Goal: Information Seeking & Learning: Learn about a topic

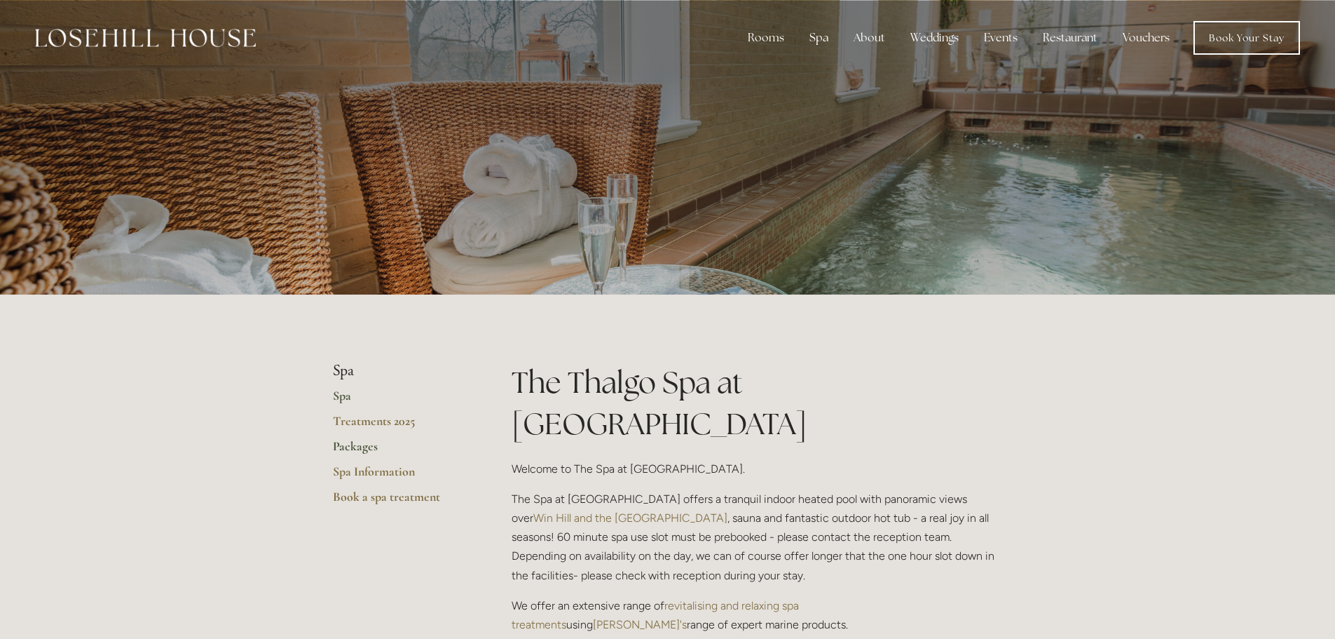
click at [347, 444] on link "Packages" at bounding box center [400, 450] width 134 height 25
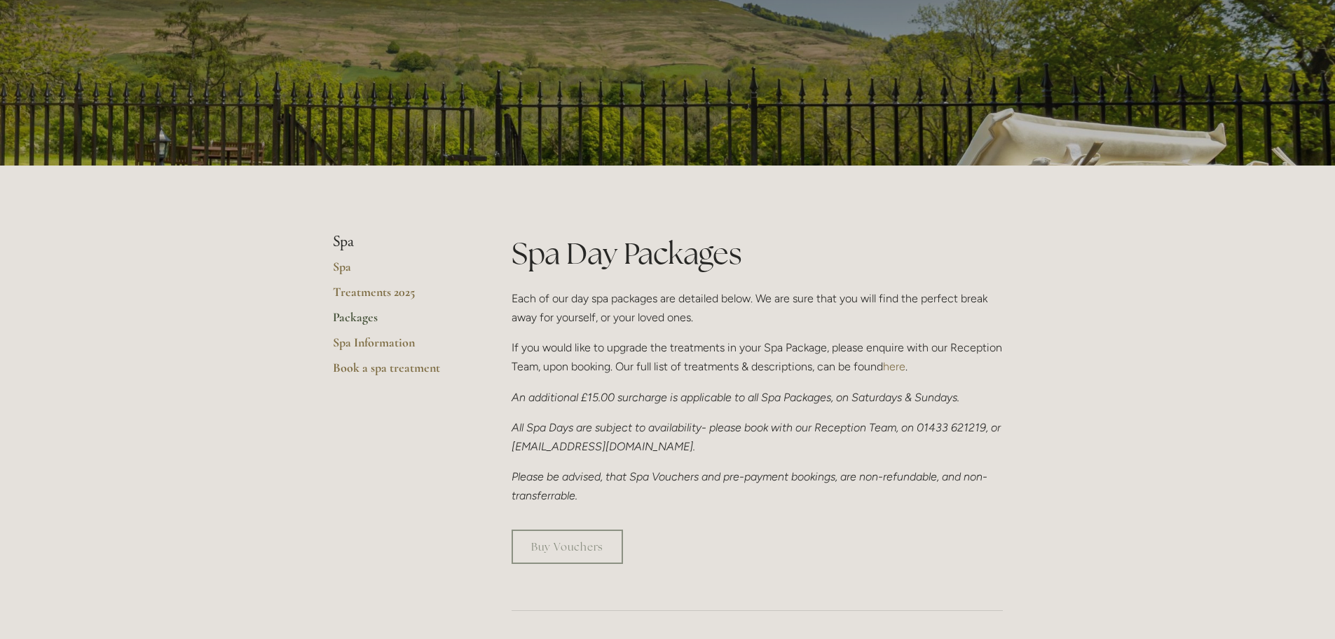
scroll to position [140, 0]
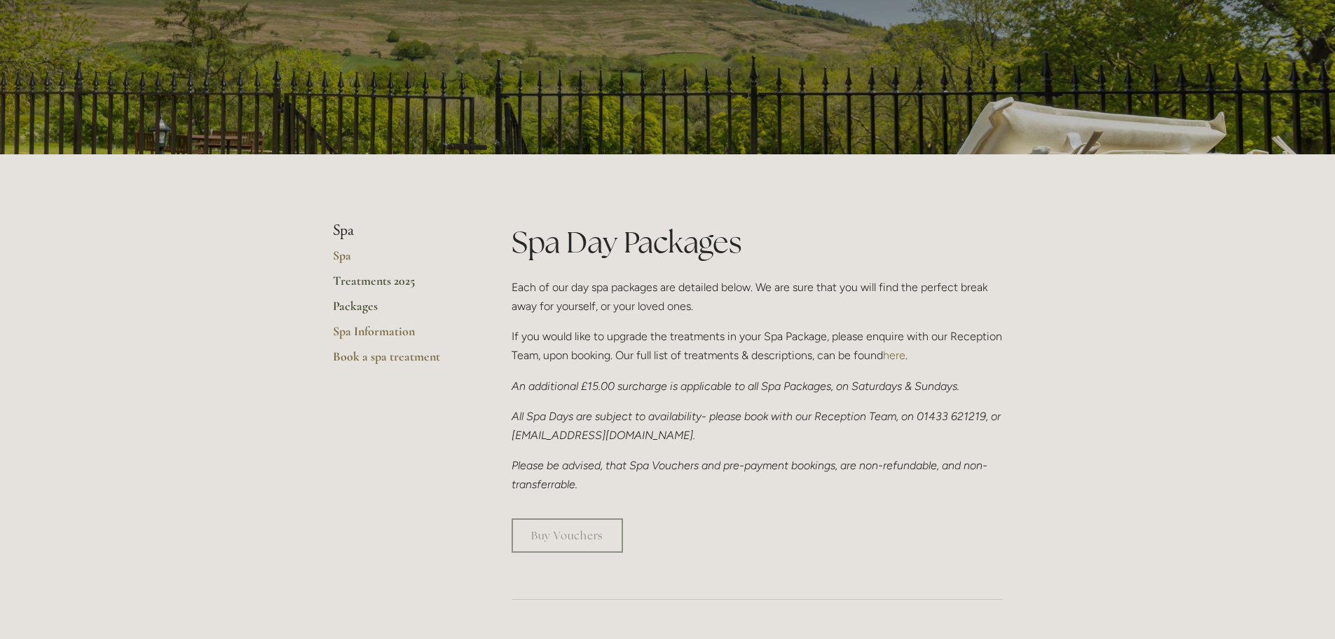
click at [367, 280] on link "Treatments 2025" at bounding box center [400, 285] width 134 height 25
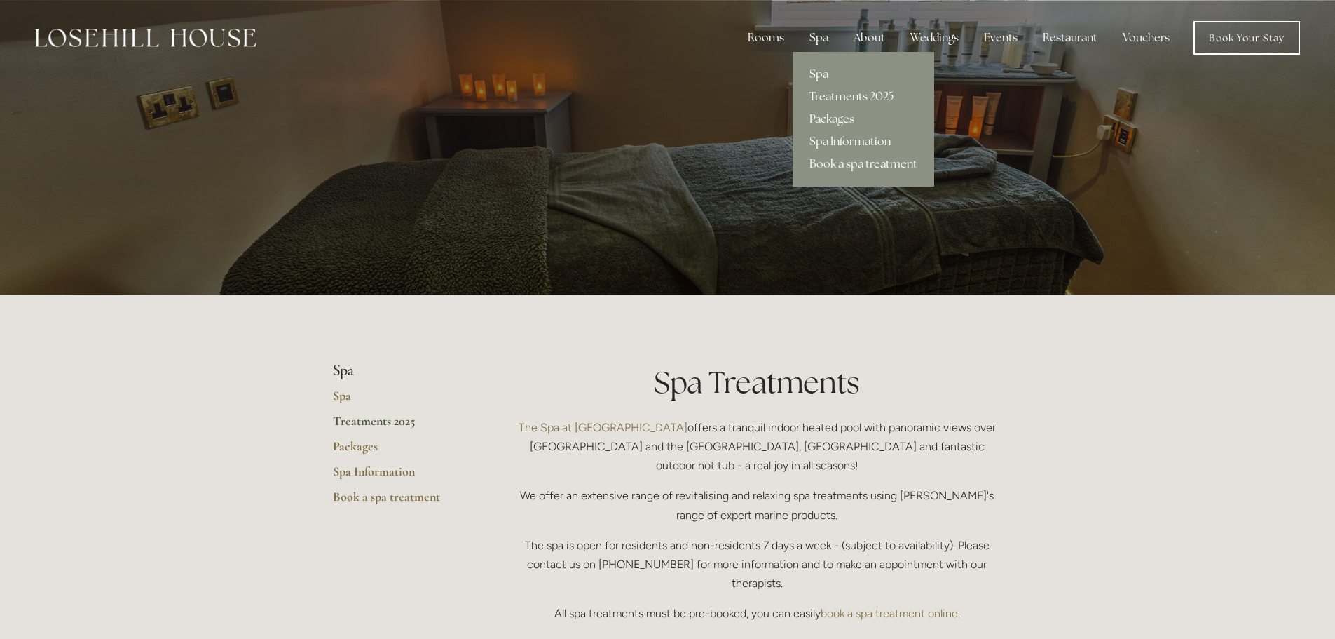
click at [821, 69] on link "Spa" at bounding box center [864, 74] width 142 height 22
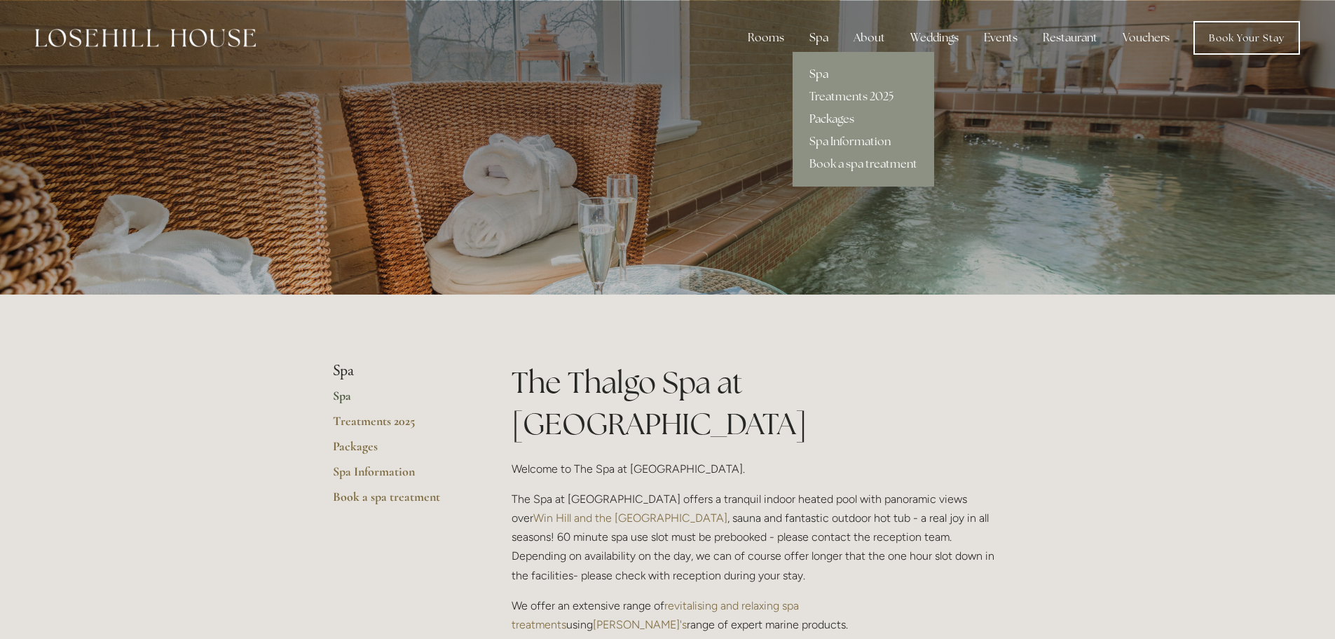
click at [833, 120] on link "Packages" at bounding box center [864, 119] width 142 height 22
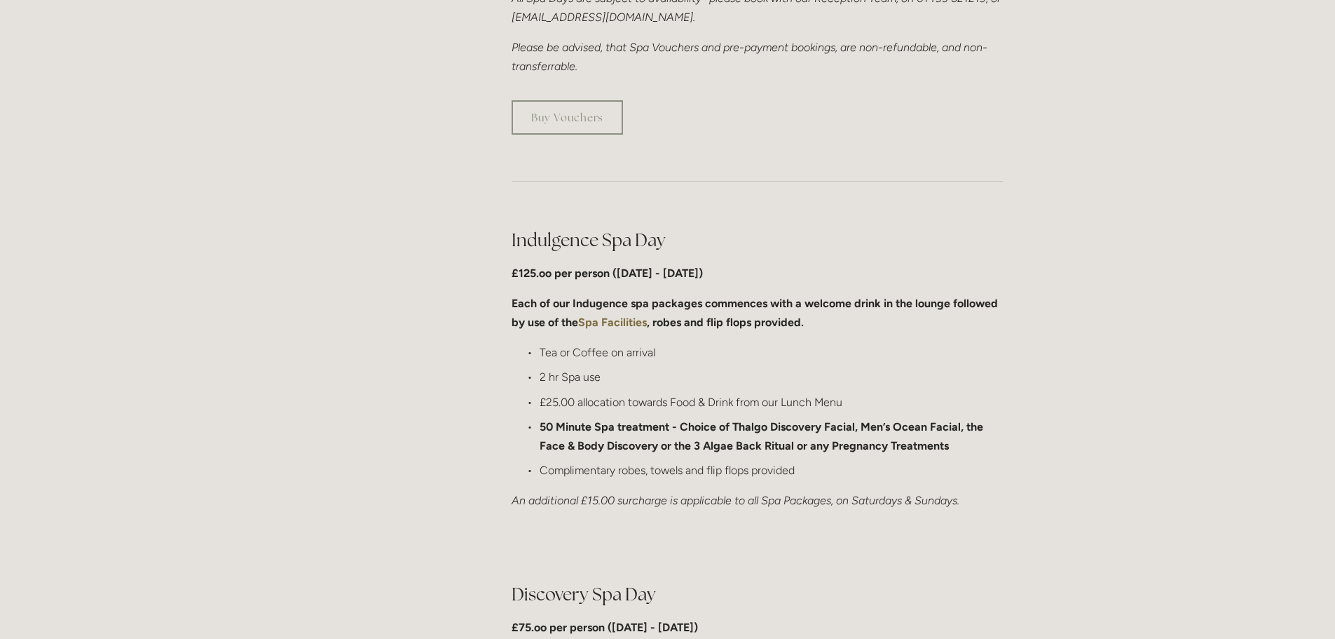
scroll to position [561, 0]
click at [626, 318] on strong "Spa Facilities" at bounding box center [612, 319] width 69 height 13
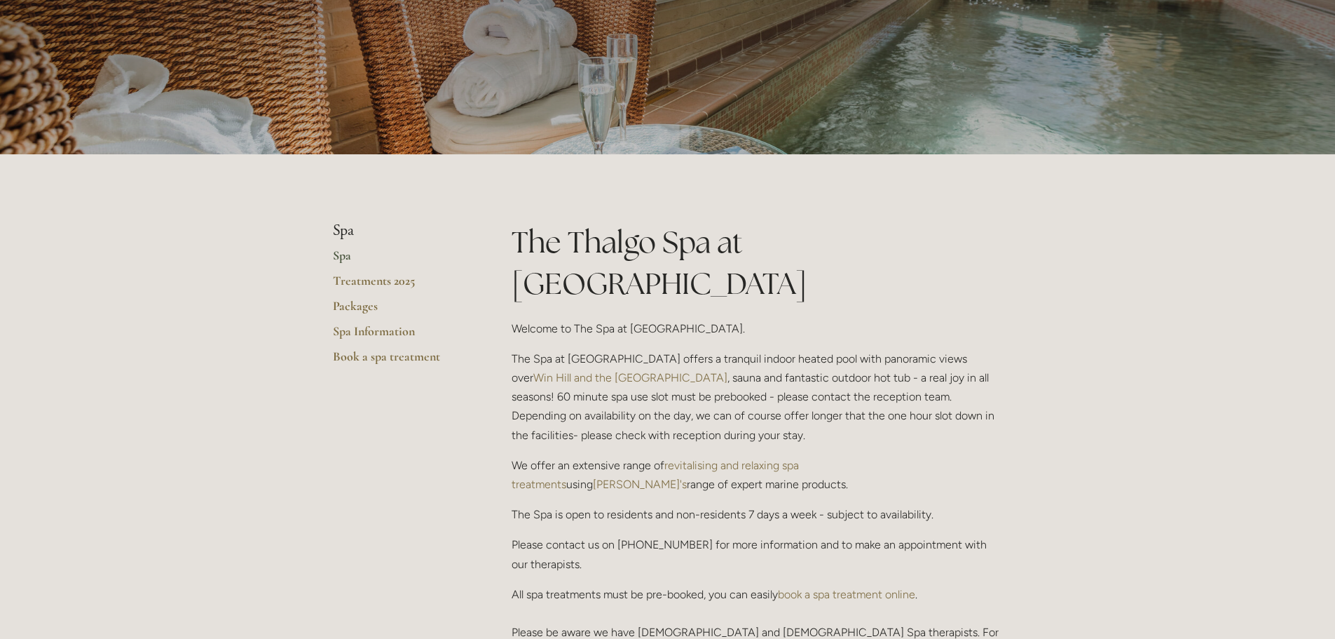
scroll to position [210, 0]
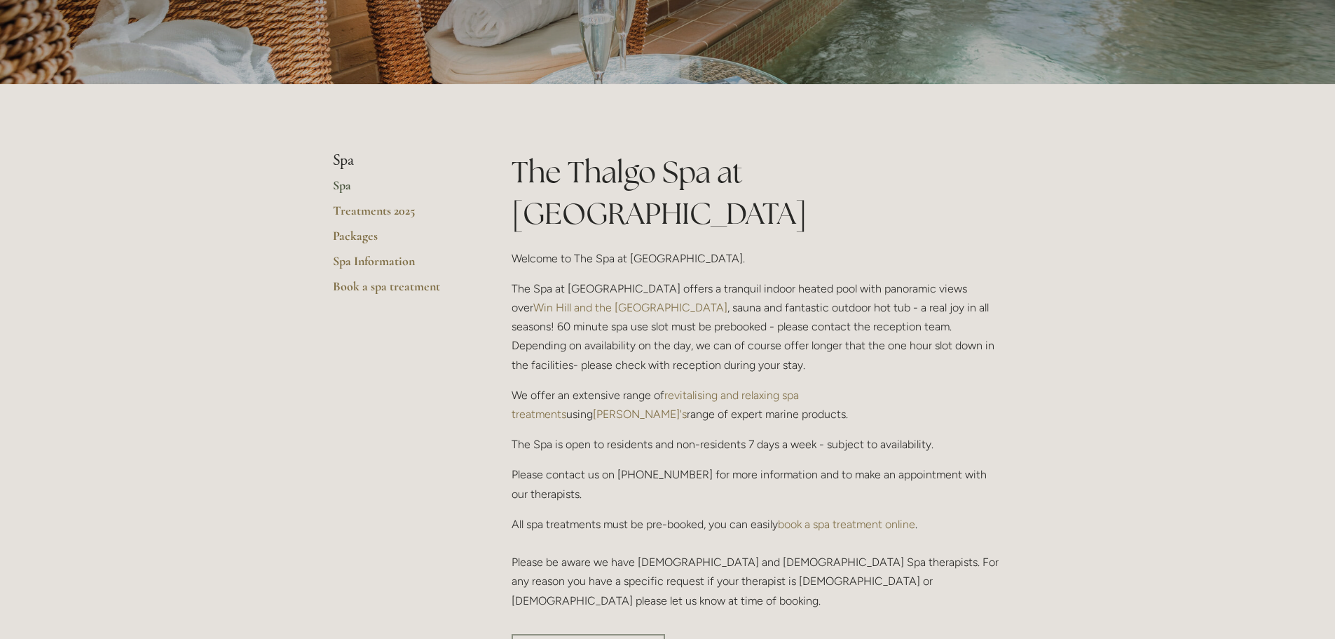
click at [800, 465] on p "Please contact us on 01433 621 219 for more information and to make an appointm…" at bounding box center [757, 484] width 491 height 38
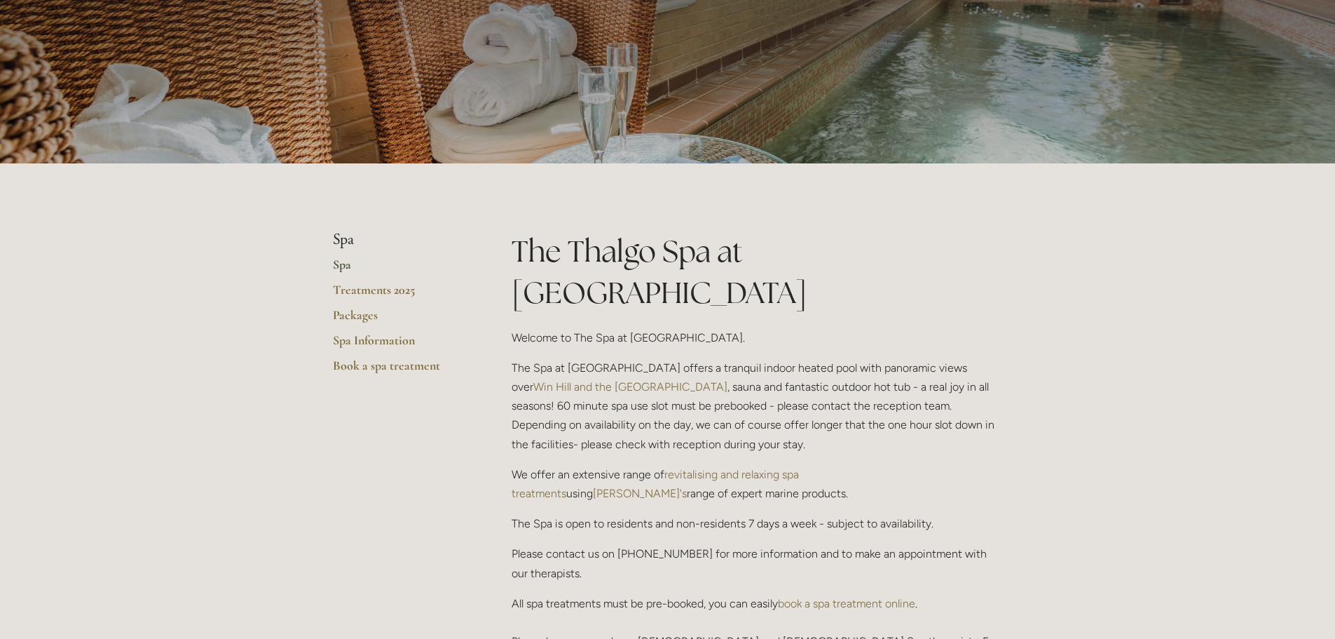
scroll to position [0, 0]
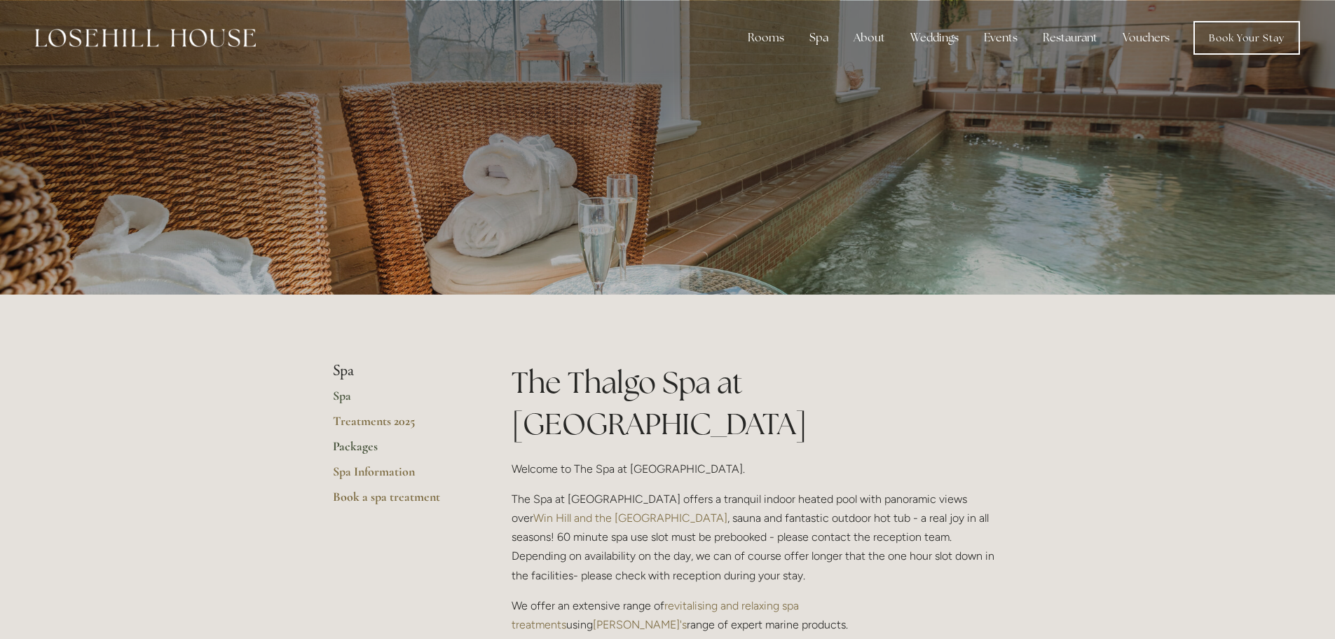
click at [358, 447] on link "Packages" at bounding box center [400, 450] width 134 height 25
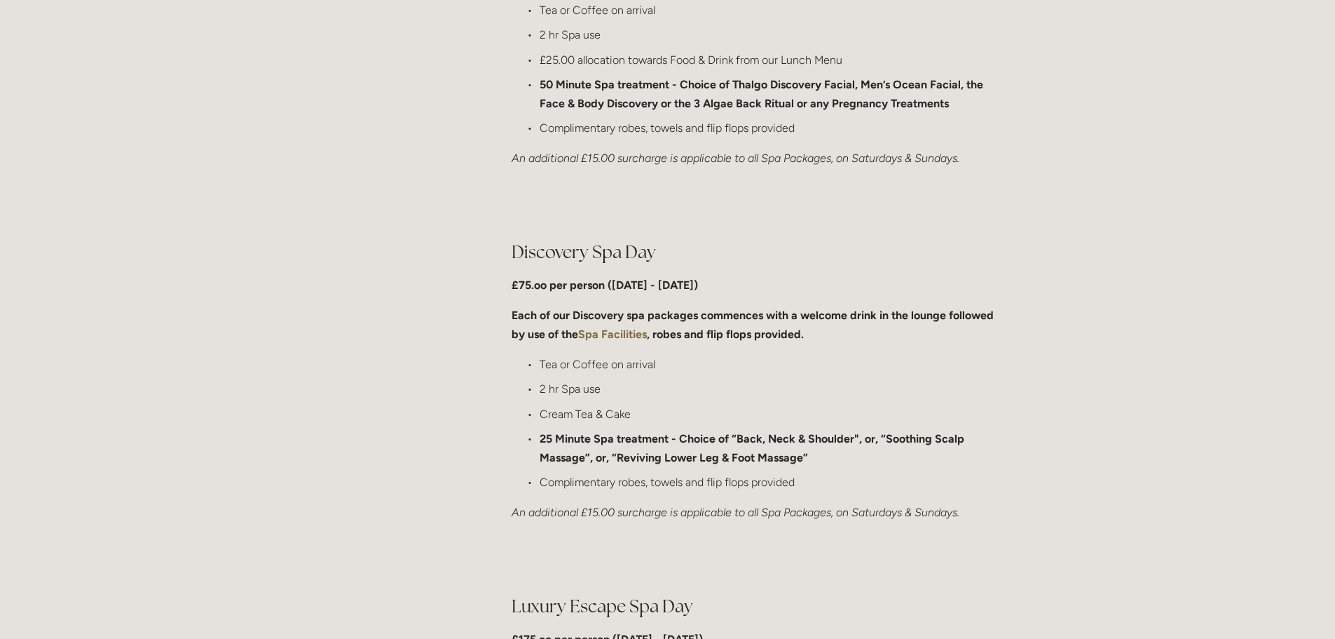
scroll to position [1117, 0]
